Goal: Information Seeking & Learning: Learn about a topic

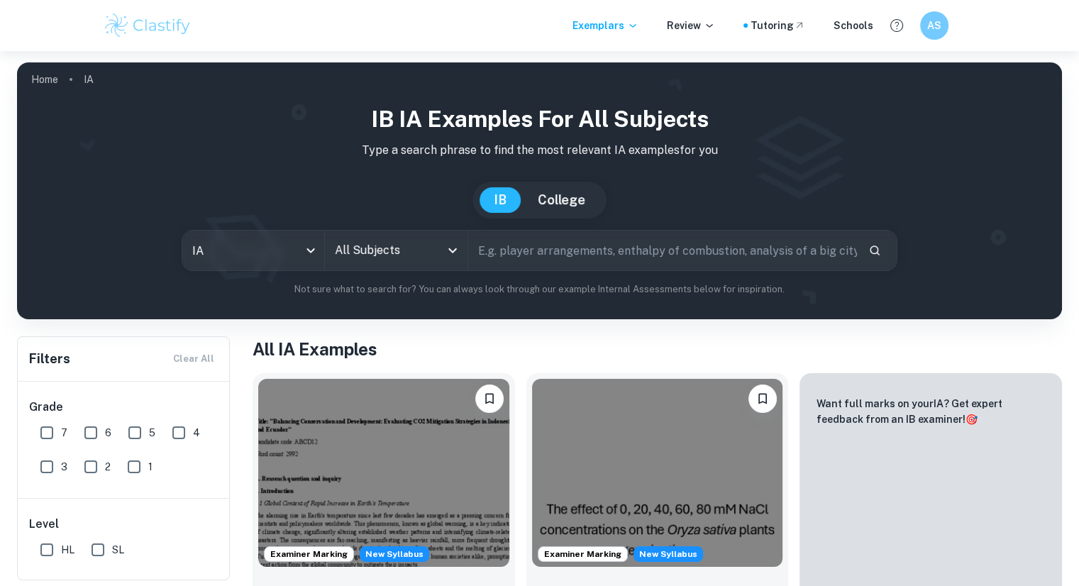
click at [587, 246] on input "text" at bounding box center [662, 250] width 389 height 40
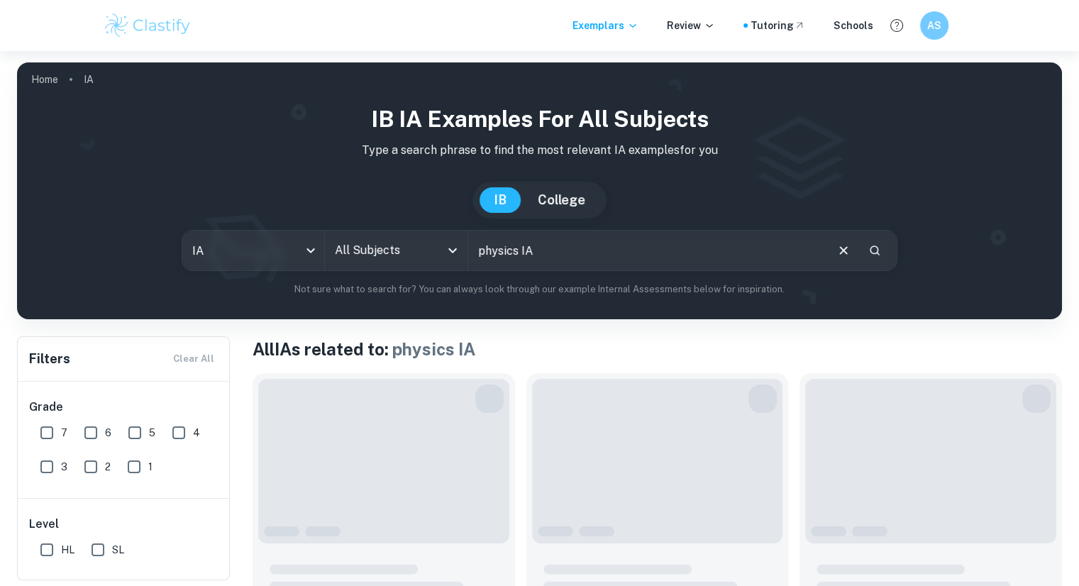
click at [587, 246] on input "physics IA" at bounding box center [646, 250] width 356 height 40
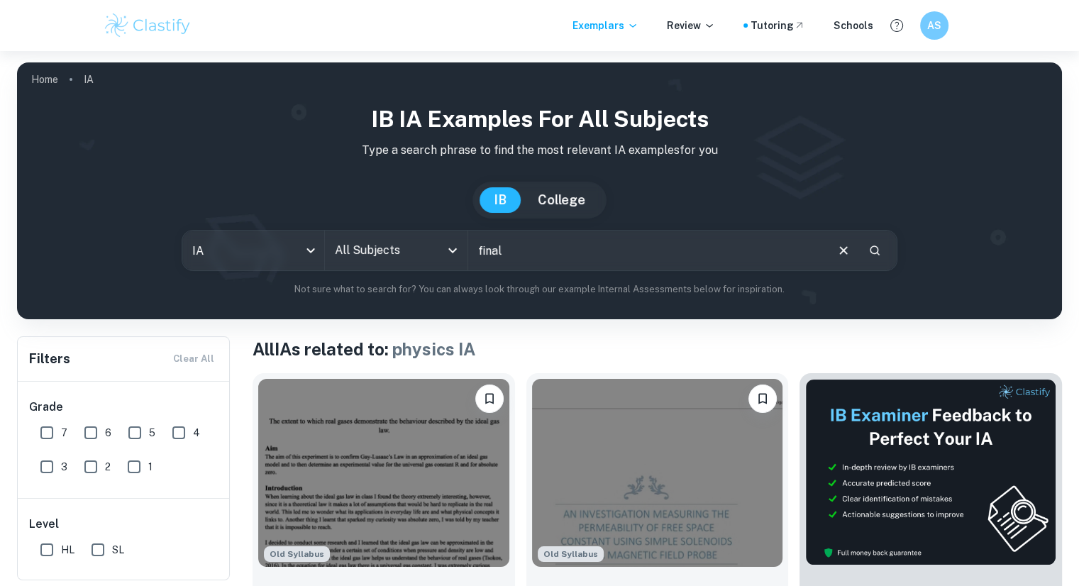
type input "final"
type input "angular velocity"
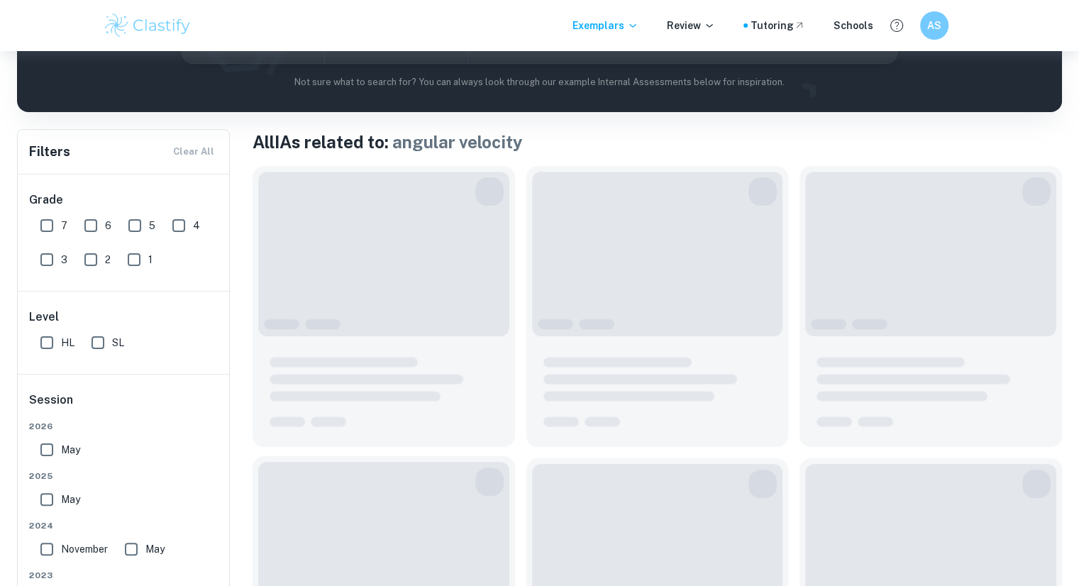
scroll to position [284, 0]
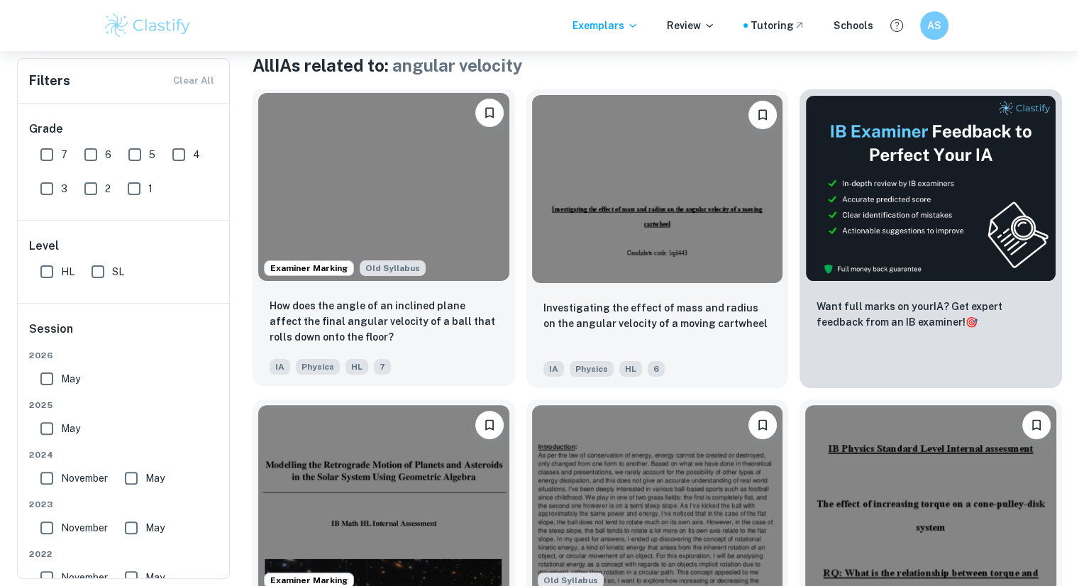
click at [422, 205] on img at bounding box center [383, 187] width 251 height 188
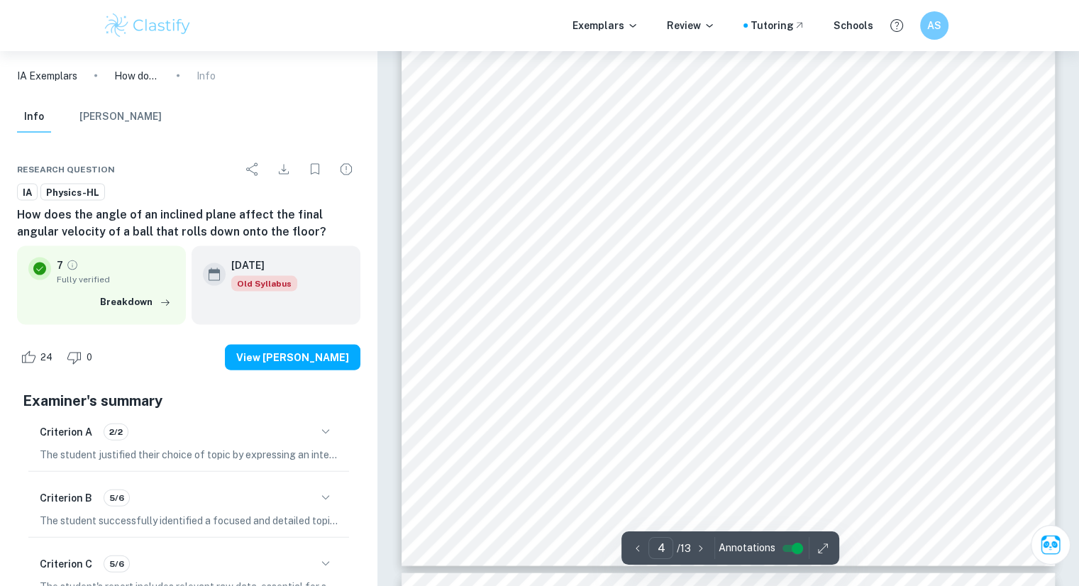
scroll to position [2979, 0]
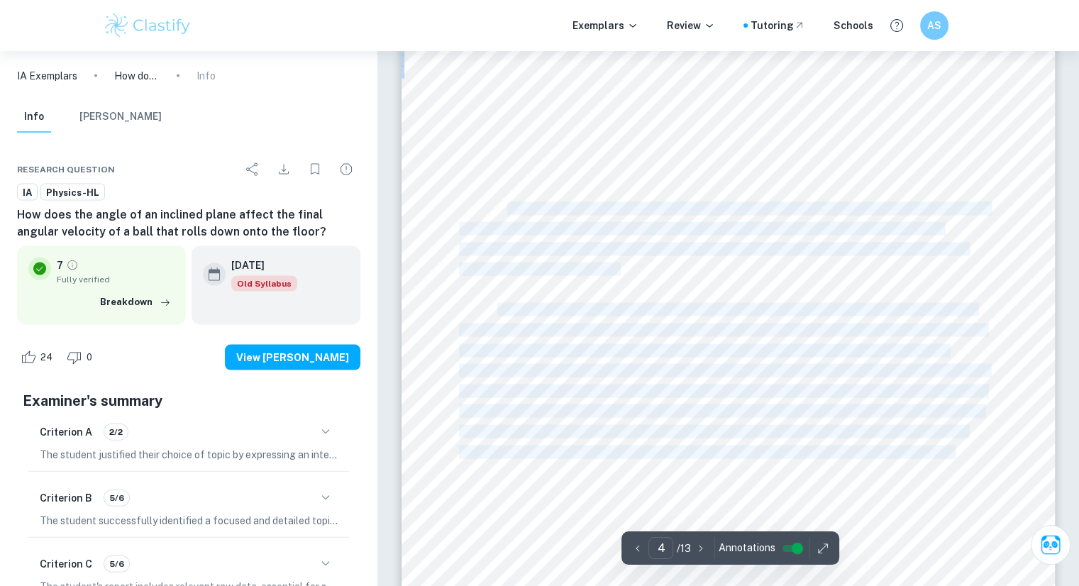
drag, startPoint x: 504, startPoint y: 206, endPoint x: 743, endPoint y: 271, distance: 247.6
click at [743, 271] on div "Since the ball is a sphere, its moment of inertia I is equal to . When it rolls…" at bounding box center [728, 172] width 654 height 846
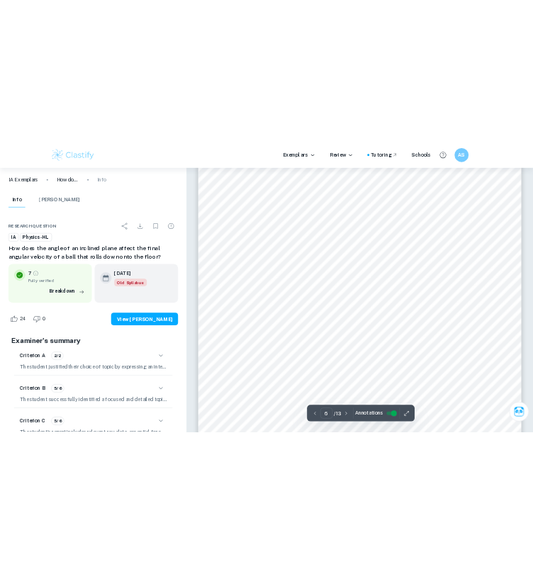
scroll to position [4752, 0]
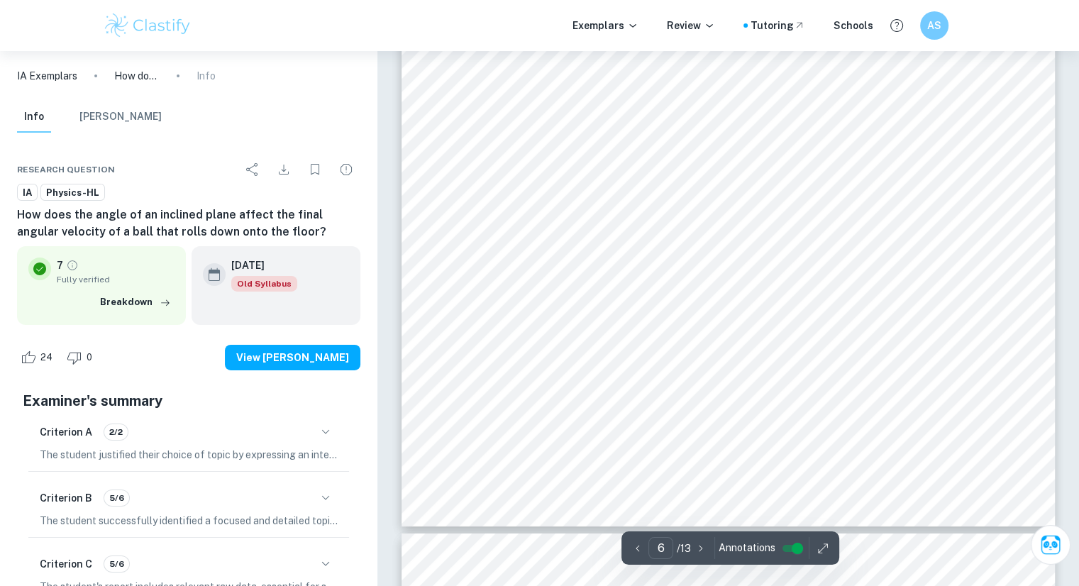
click at [701, 184] on div "For controlled variables, by looking at equation 3, only the ramp length and ba…" at bounding box center [728, 104] width 654 height 846
click at [630, 239] on span "On the floor, tape a starting line 100cm away from the wall using the meter sti…" at bounding box center [741, 234] width 489 height 12
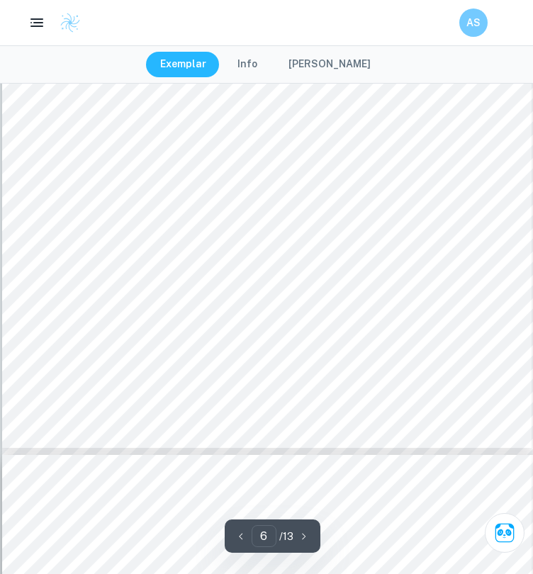
scroll to position [4113, 0]
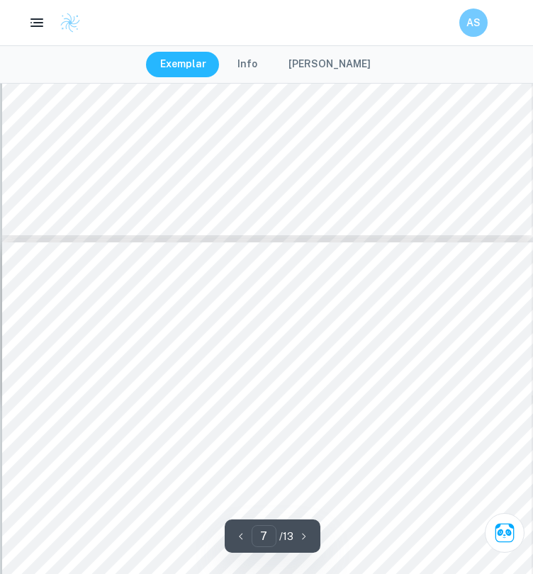
type input "6"
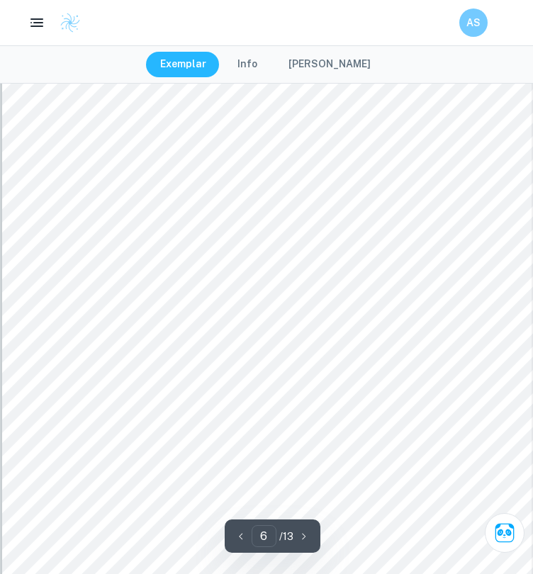
scroll to position [3759, 0]
click at [162, 388] on span "Place the meter stick between the tape and the wall for the slow-motion camera." at bounding box center [247, 385] width 337 height 9
click at [379, 398] on span "Position the slow-motion camera in front of the starting line end of the meter …" at bounding box center [277, 402] width 397 height 9
click at [199, 386] on span "Place the meter stick between the tape and the wall for the slow-motion camera." at bounding box center [247, 385] width 337 height 9
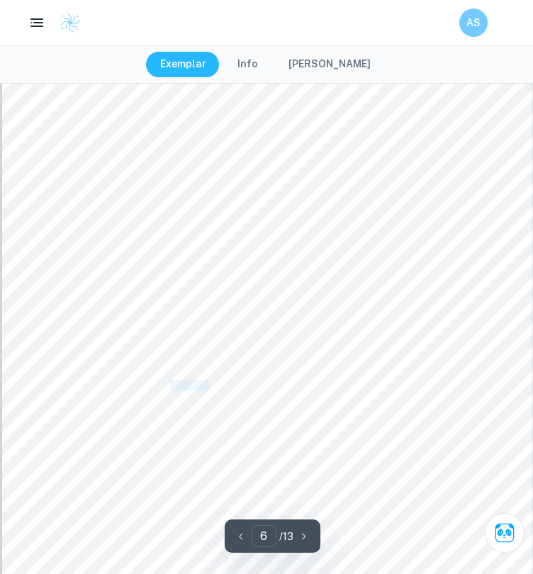
click at [199, 386] on span "Place the meter stick between the tape and the wall for the slow-motion camera." at bounding box center [247, 385] width 337 height 9
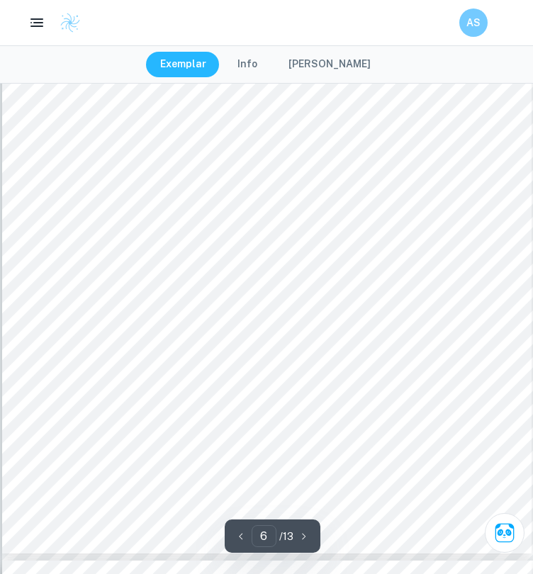
scroll to position [3830, 0]
